Goal: Transaction & Acquisition: Subscribe to service/newsletter

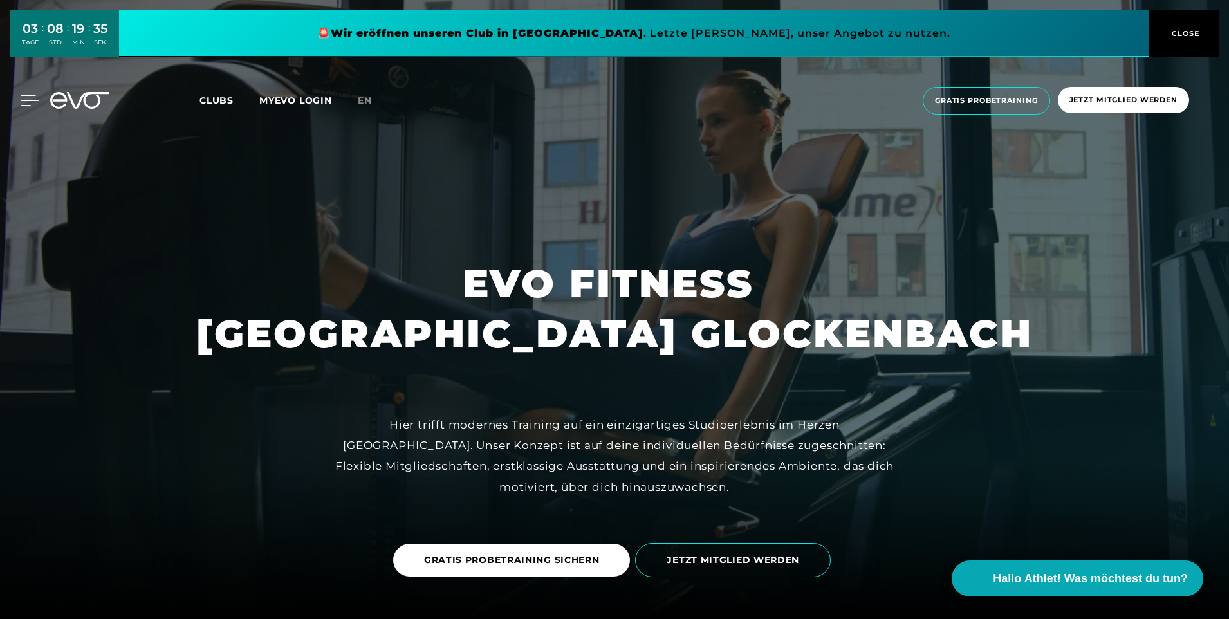
click at [34, 100] on icon at bounding box center [30, 101] width 19 height 12
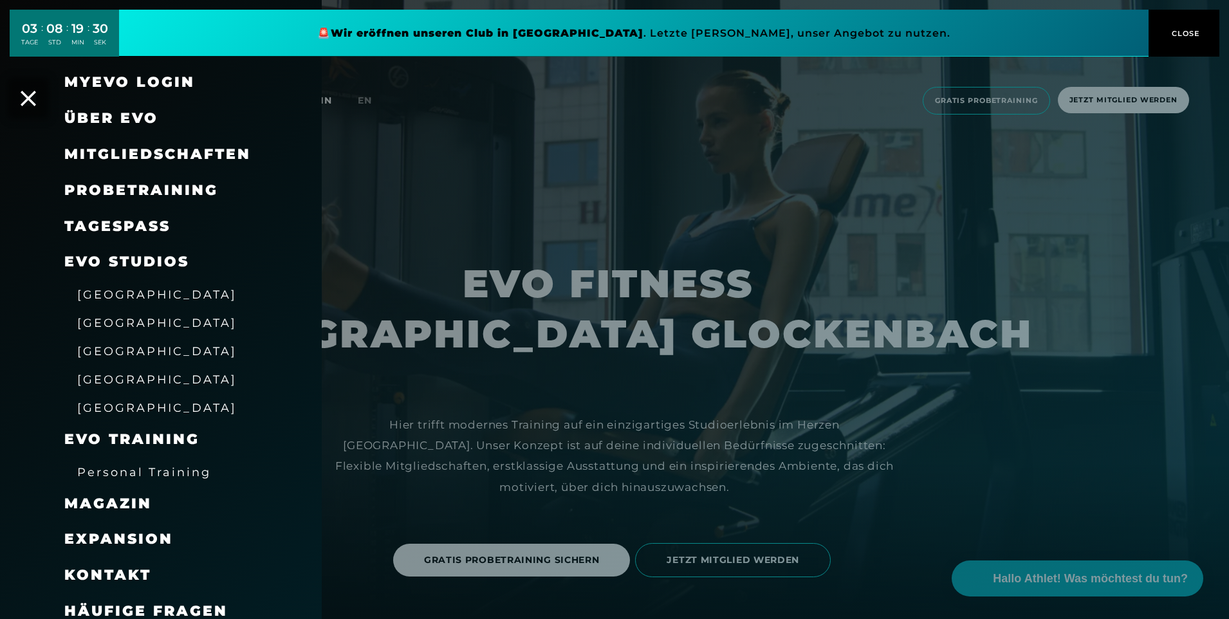
click at [134, 223] on link "TAGESPASS" at bounding box center [117, 225] width 106 height 17
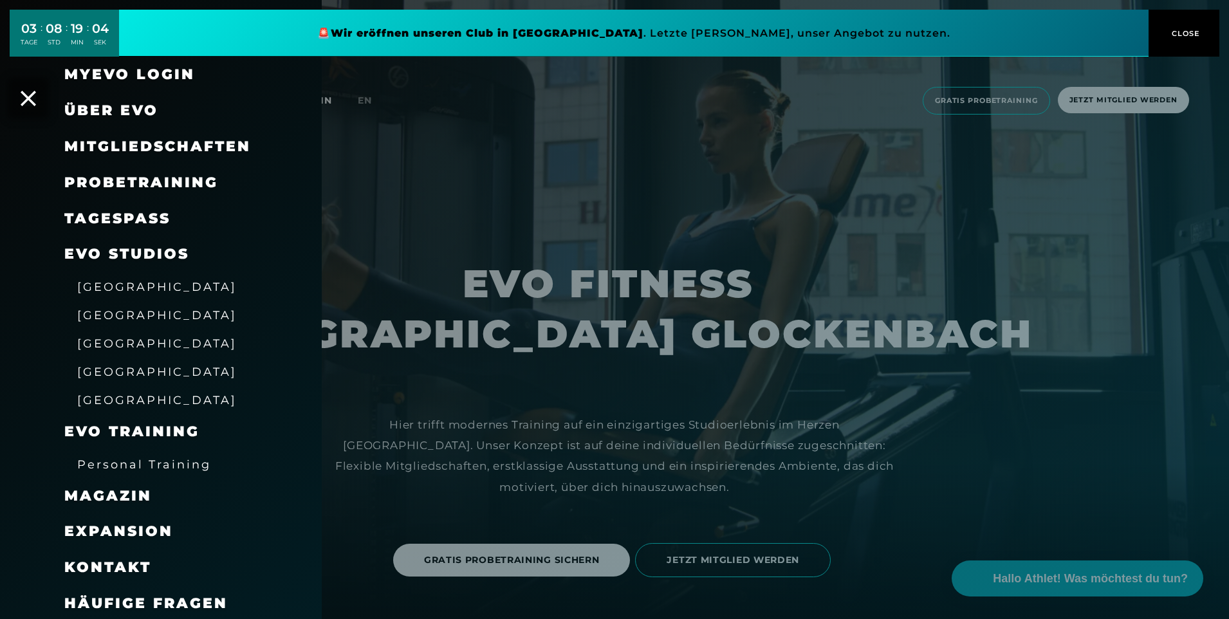
scroll to position [10, 0]
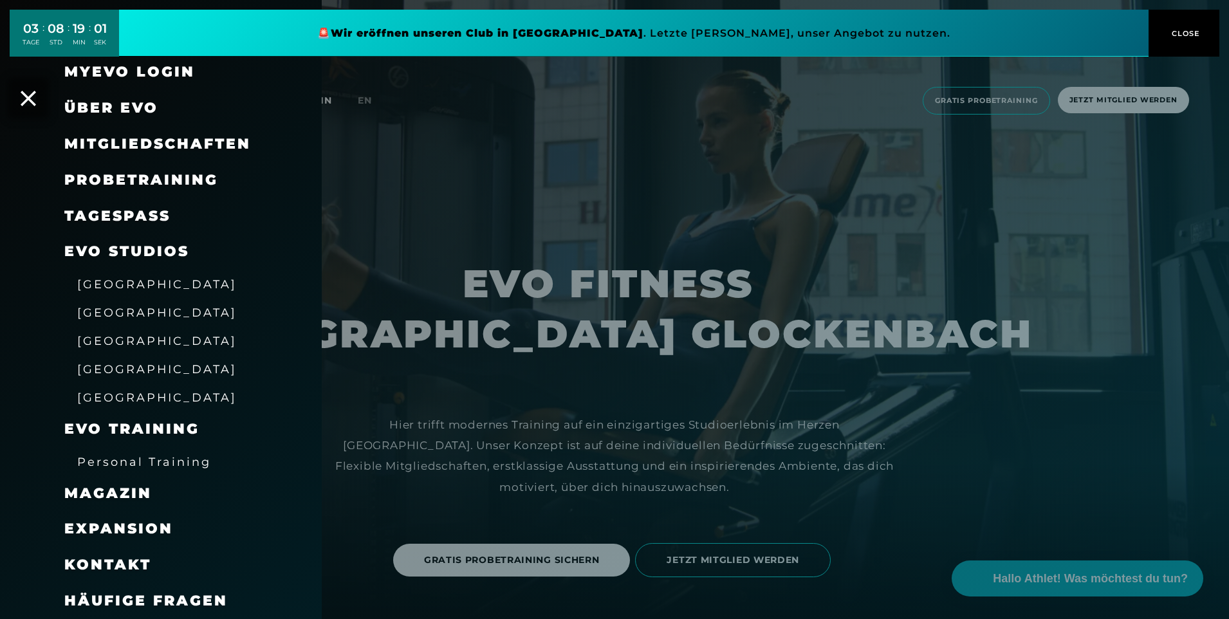
click at [138, 179] on span "Probetraining" at bounding box center [141, 179] width 154 height 17
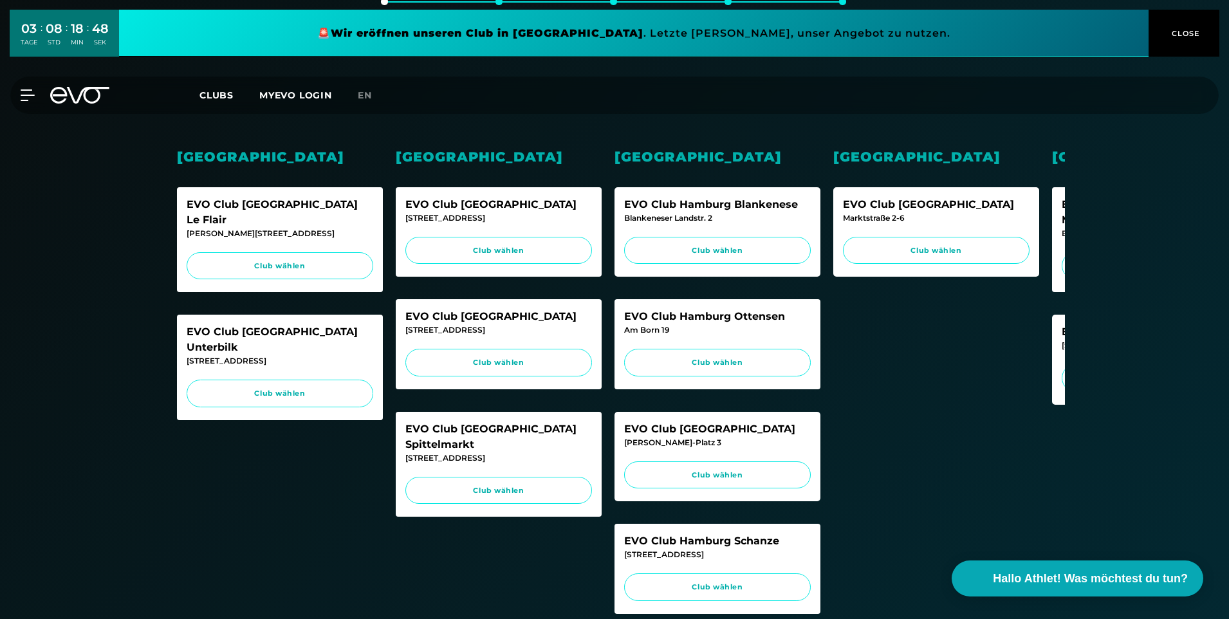
scroll to position [193, 0]
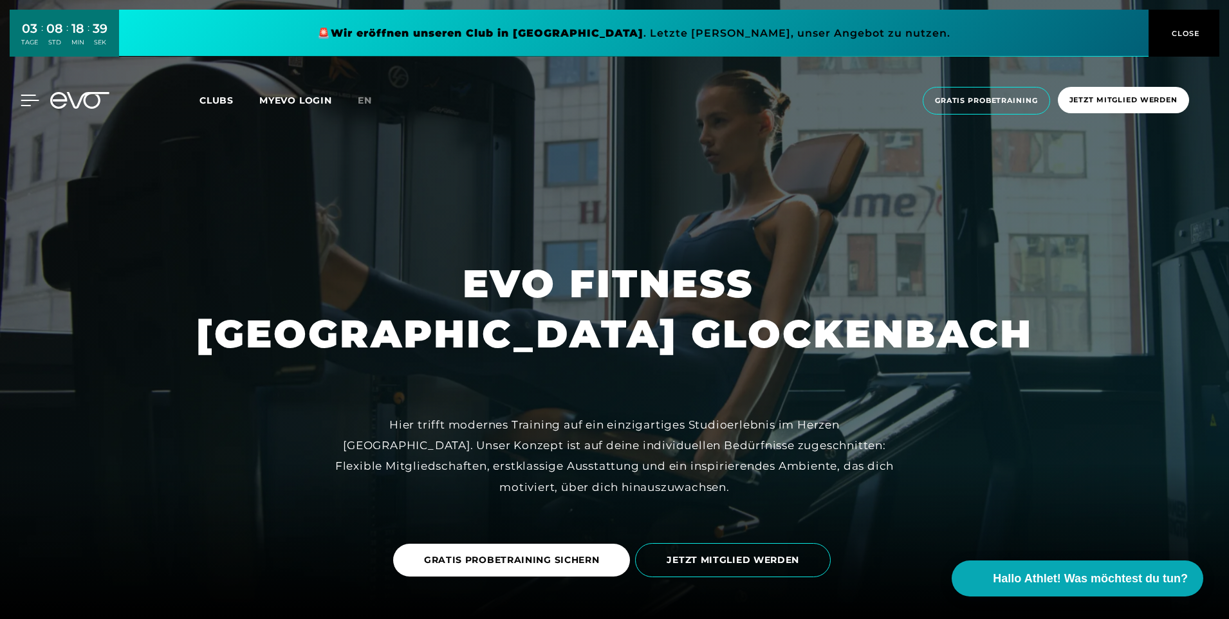
click at [34, 105] on icon at bounding box center [30, 101] width 19 height 12
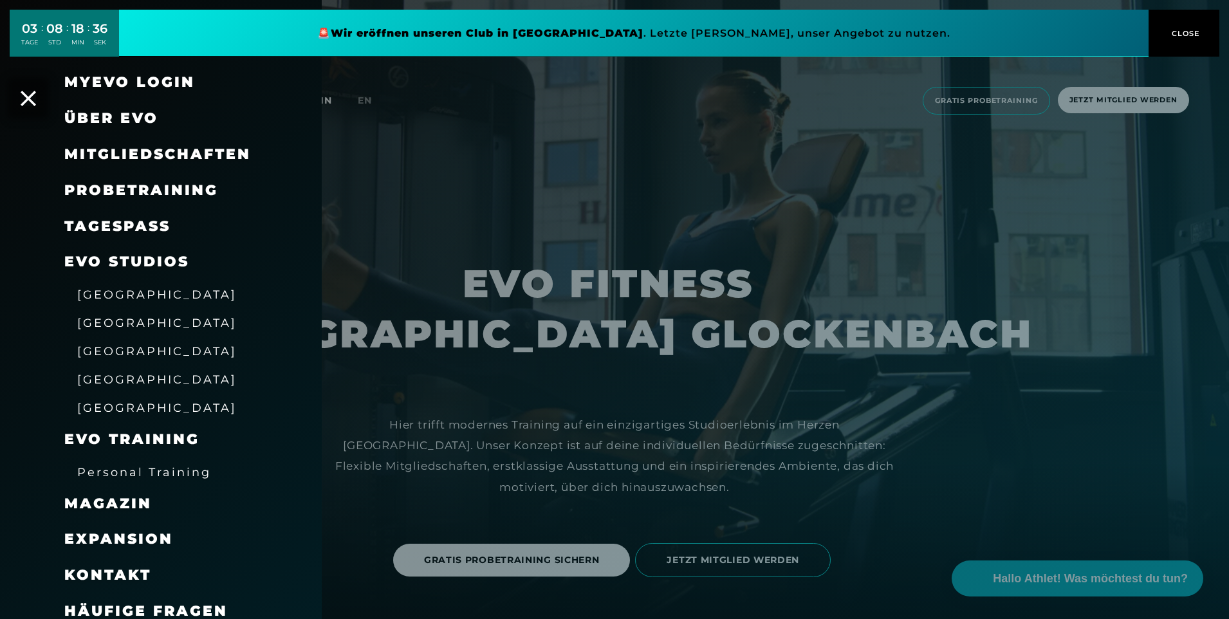
drag, startPoint x: 1027, startPoint y: 346, endPoint x: 1052, endPoint y: 491, distance: 147.4
click at [1027, 347] on div at bounding box center [614, 309] width 1229 height 619
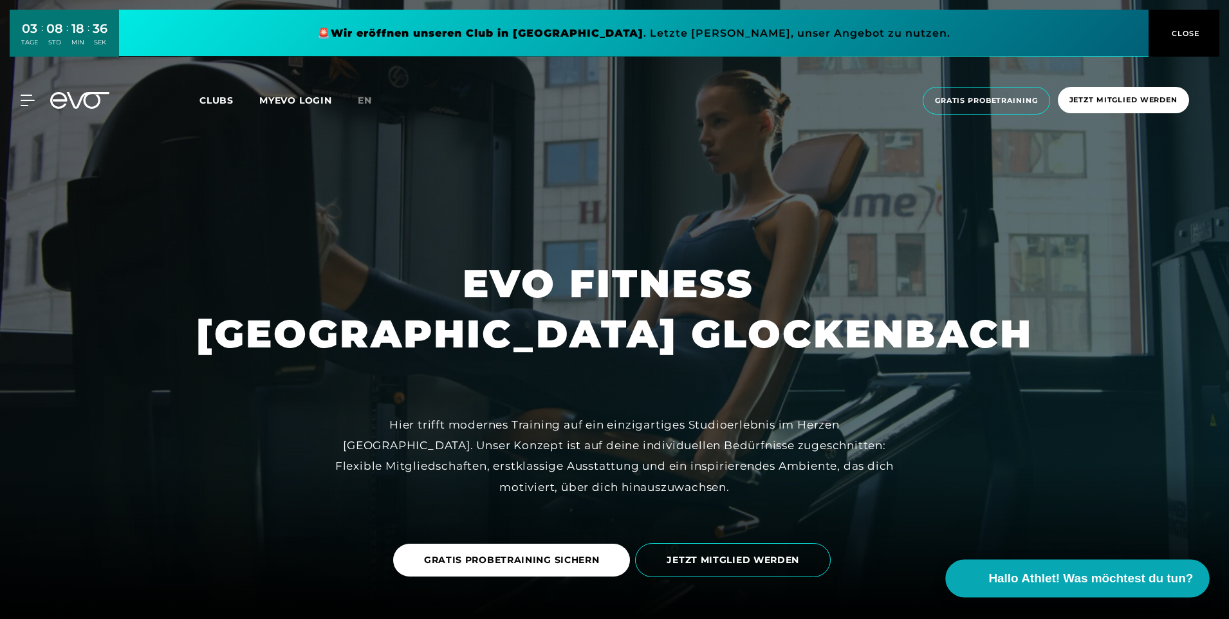
click at [1092, 583] on span "Hallo Athlet! Was möchtest du tun?" at bounding box center [1091, 578] width 205 height 18
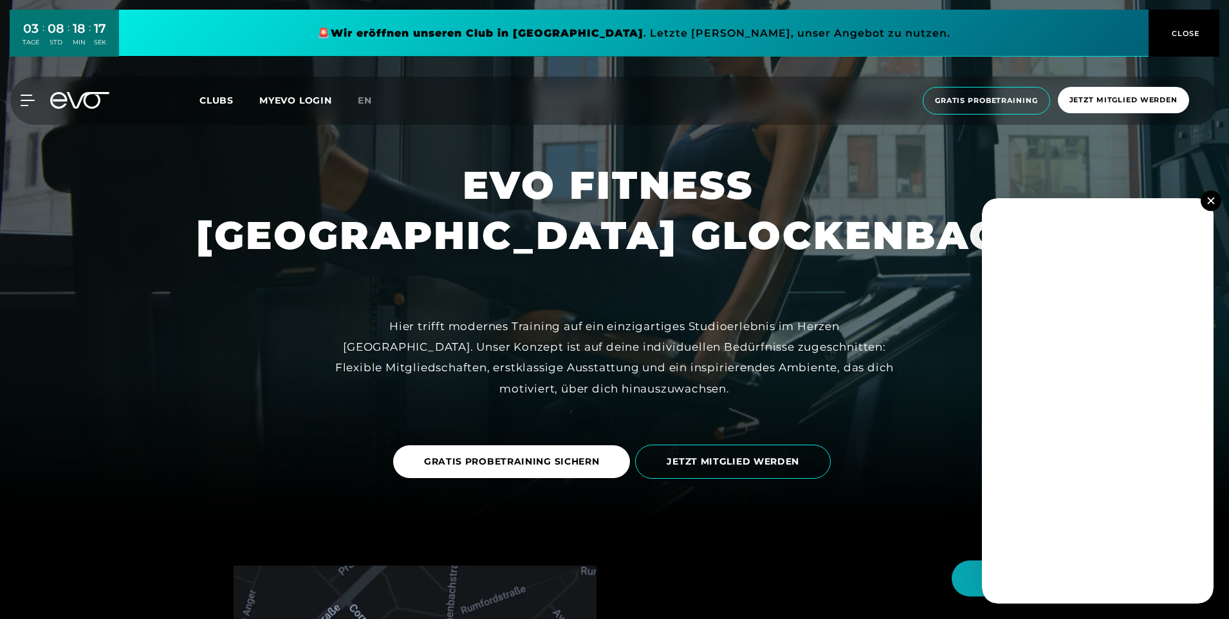
scroll to position [129, 0]
